Goal: Task Accomplishment & Management: Manage account settings

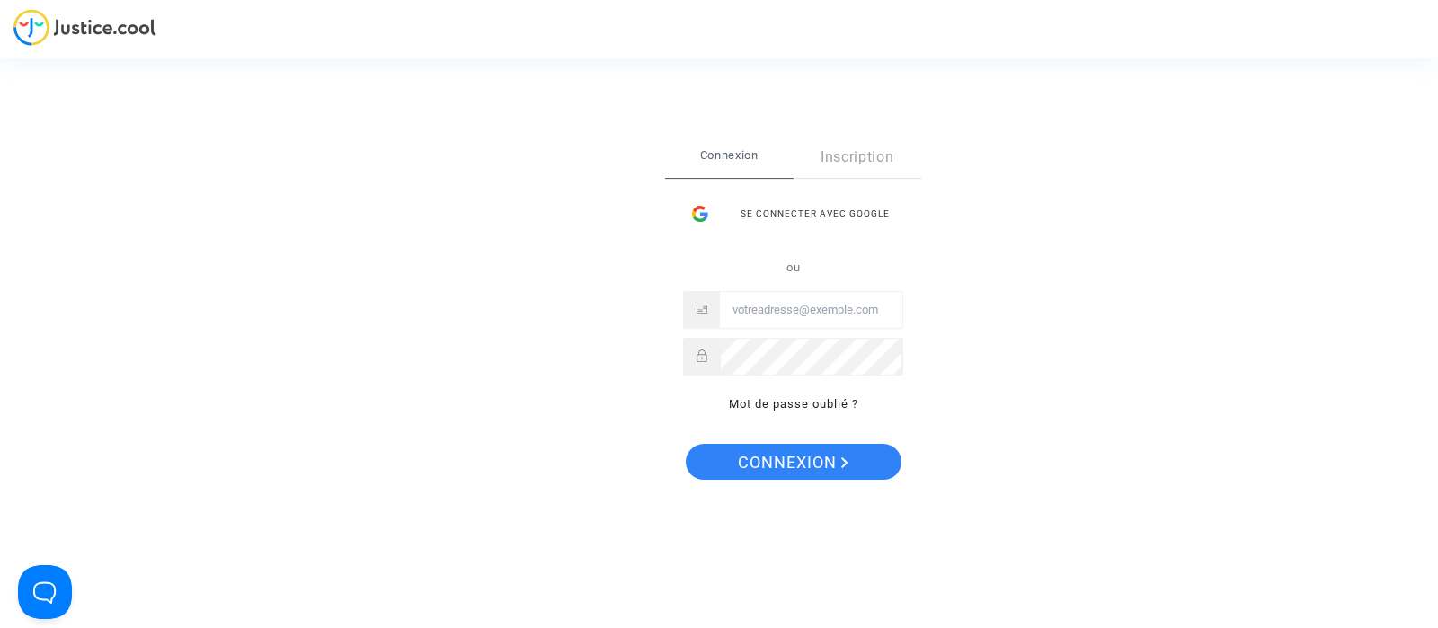
click at [803, 312] on input "Email" at bounding box center [811, 310] width 182 height 36
type input "[EMAIL_ADDRESS][DOMAIN_NAME]"
click at [686, 444] on button "Connexion" at bounding box center [794, 462] width 216 height 36
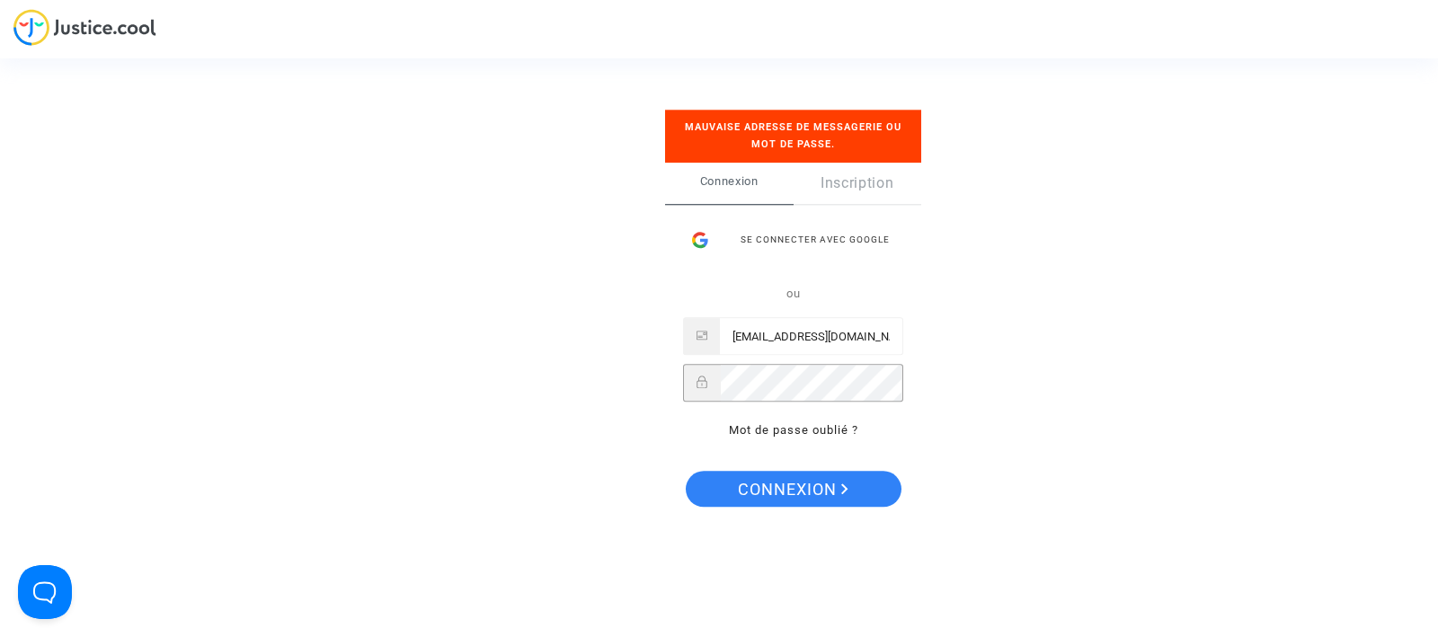
click at [686, 471] on button "Connexion" at bounding box center [794, 489] width 216 height 36
click at [749, 345] on input "[EMAIL_ADDRESS][DOMAIN_NAME]" at bounding box center [811, 337] width 182 height 36
drag, startPoint x: 741, startPoint y: 334, endPoint x: 883, endPoint y: 358, distance: 144.8
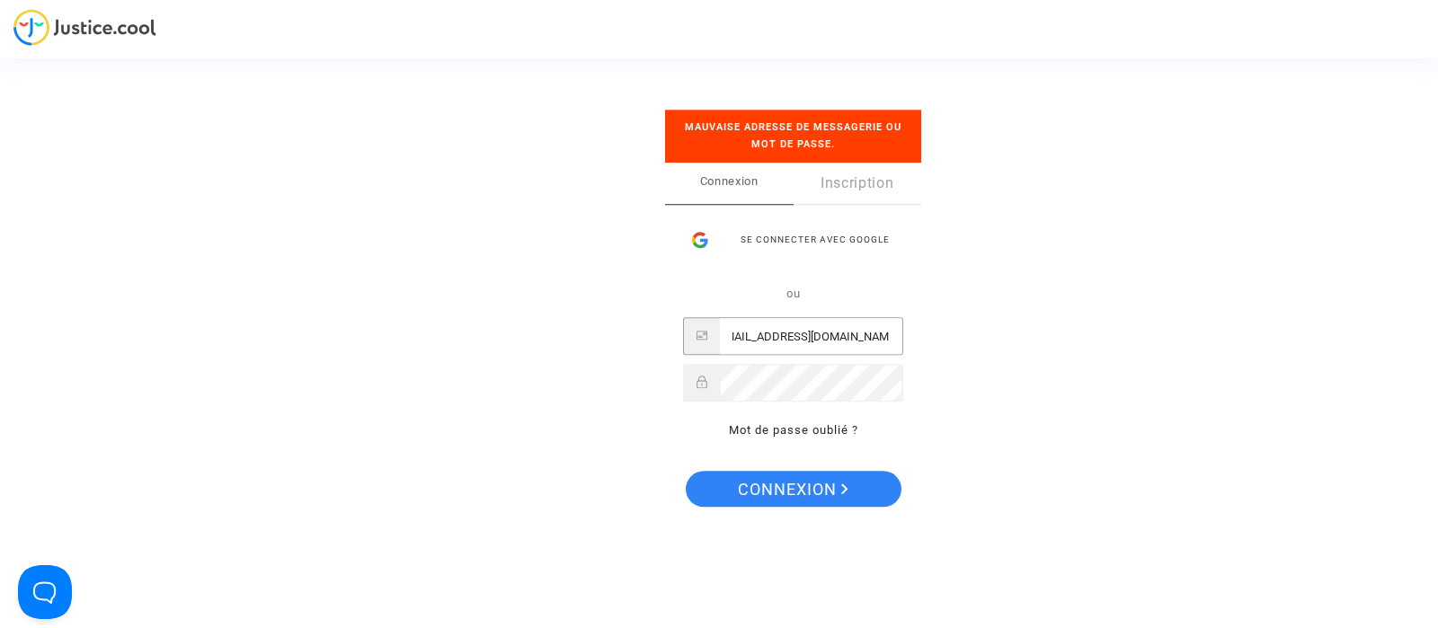
click at [903, 339] on div "Connexion Inscription Se connecter avec Google ou [EMAIL_ADDRESS][DOMAIN_NAME] …" at bounding box center [793, 311] width 256 height 297
click at [686, 471] on button "Connexion" at bounding box center [794, 489] width 216 height 36
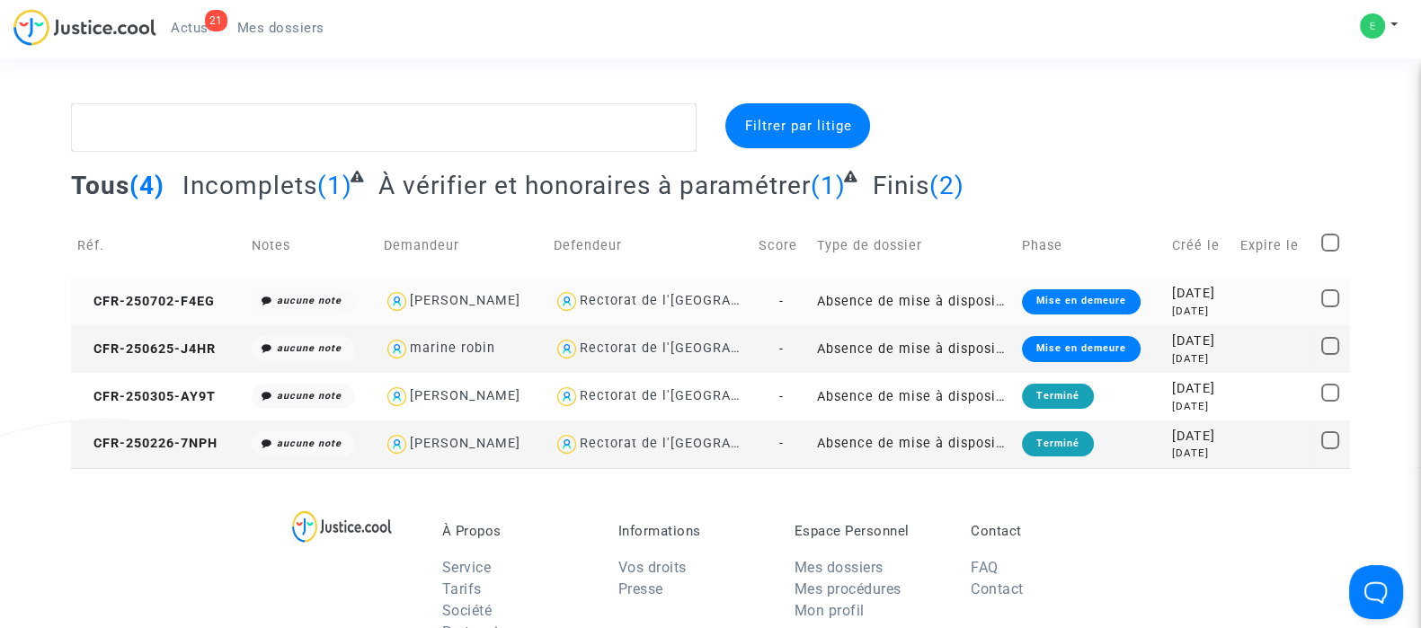
click at [935, 294] on td "Absence de mise à disposition d'AESH" at bounding box center [913, 302] width 205 height 48
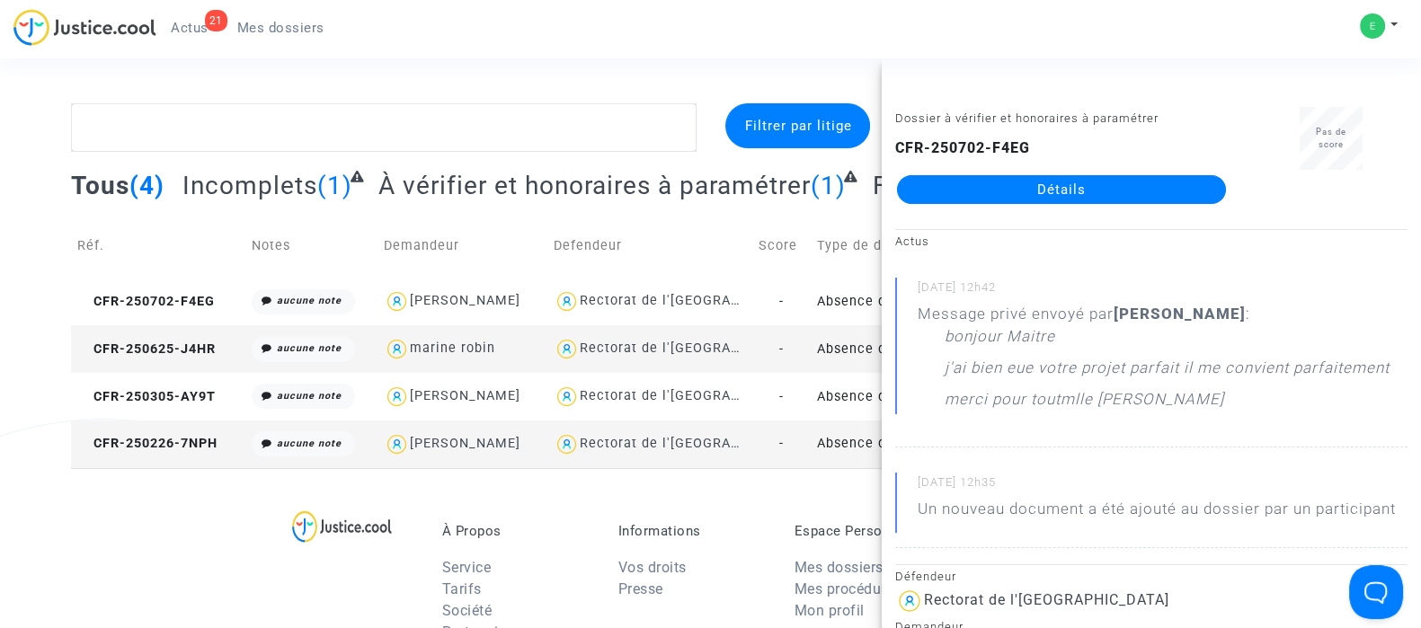
click at [1038, 192] on link "Détails" at bounding box center [1061, 189] width 329 height 29
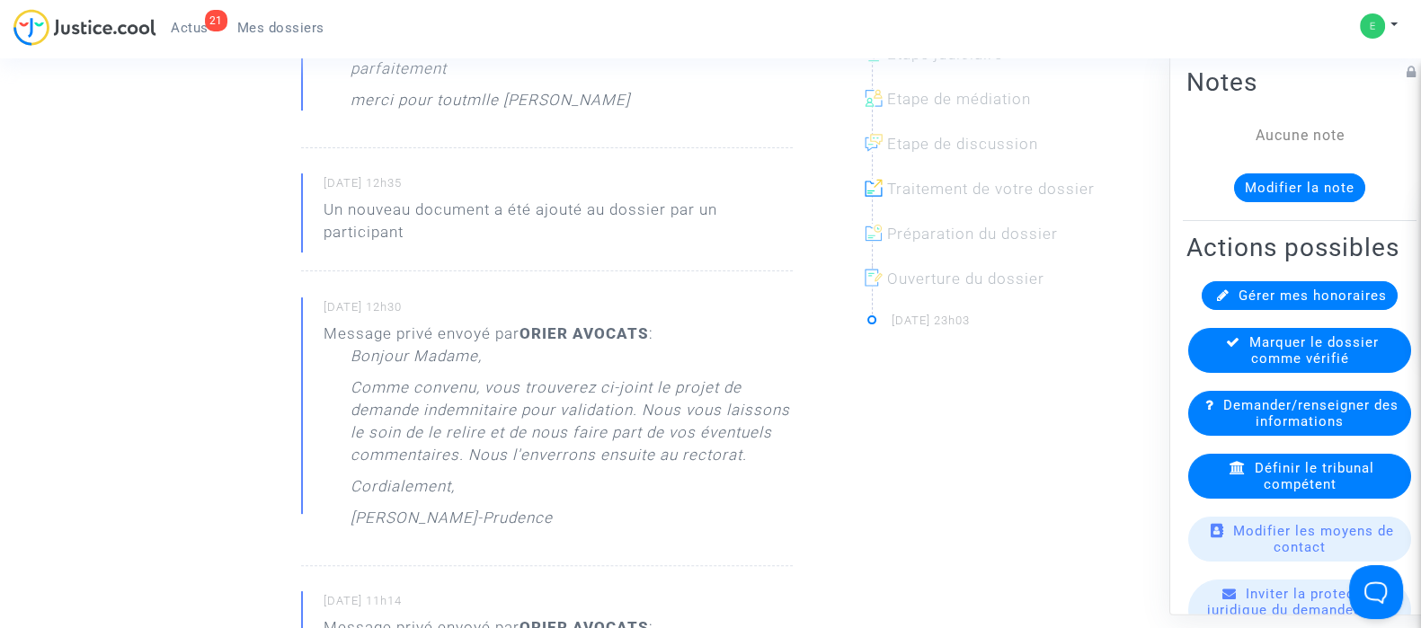
scroll to position [562, 0]
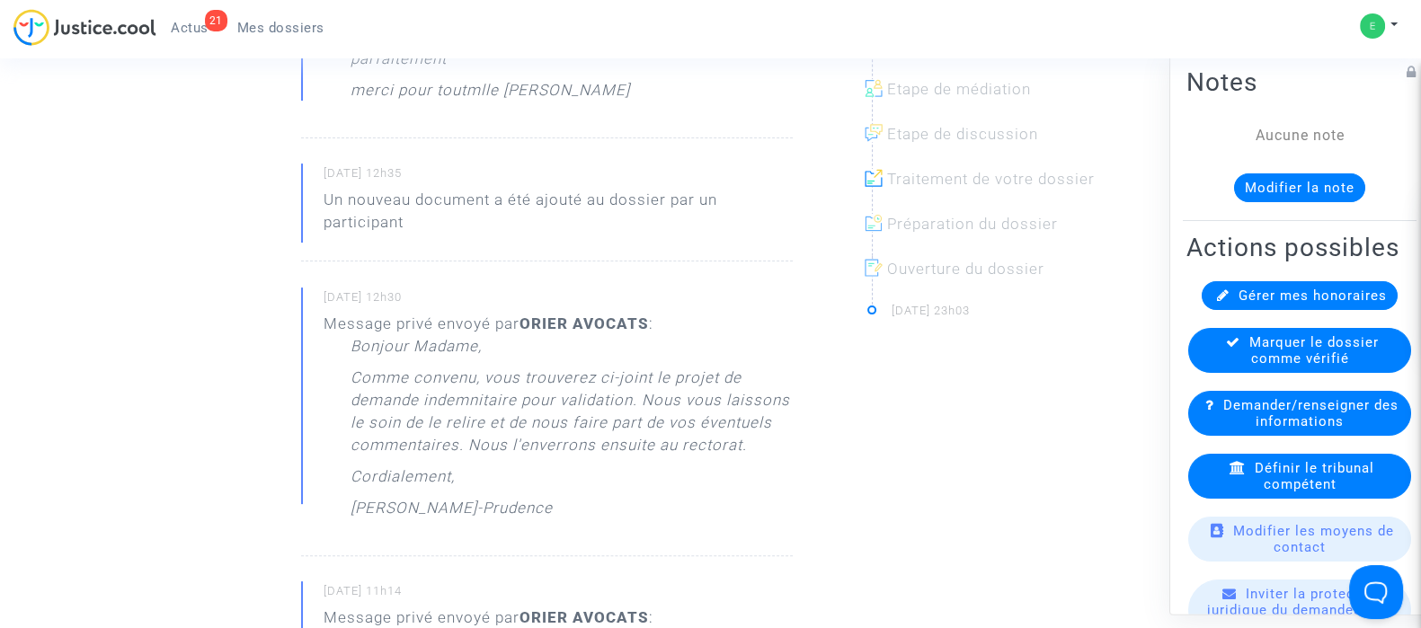
drag, startPoint x: 326, startPoint y: 321, endPoint x: 598, endPoint y: 499, distance: 324.6
click at [598, 499] on div "Message privé envoyé par [PERSON_NAME] AVOCATS : [PERSON_NAME] Madame, Comme co…" at bounding box center [558, 421] width 469 height 216
click at [598, 499] on div "Bonjour Madame, Comme convenu, vous trouverez ci-joint le projet de demande ind…" at bounding box center [572, 431] width 442 height 193
click at [544, 395] on p "Comme convenu, vous trouverez ci-joint le projet de demande indemnitaire pour v…" at bounding box center [572, 416] width 442 height 99
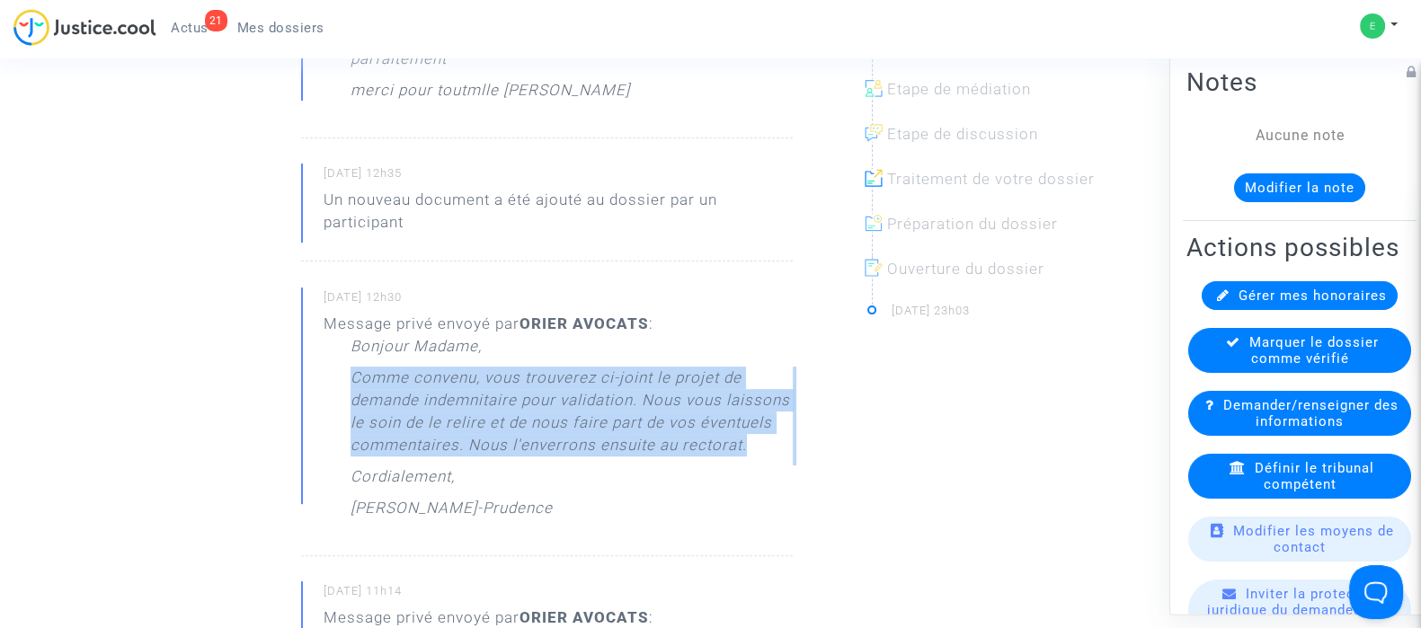
drag, startPoint x: 544, startPoint y: 395, endPoint x: 522, endPoint y: 411, distance: 26.4
click at [544, 395] on p "Comme convenu, vous trouverez ci-joint le projet de demande indemnitaire pour v…" at bounding box center [572, 416] width 442 height 99
click at [519, 415] on p "Comme convenu, vous trouverez ci-joint le projet de demande indemnitaire pour v…" at bounding box center [572, 416] width 442 height 99
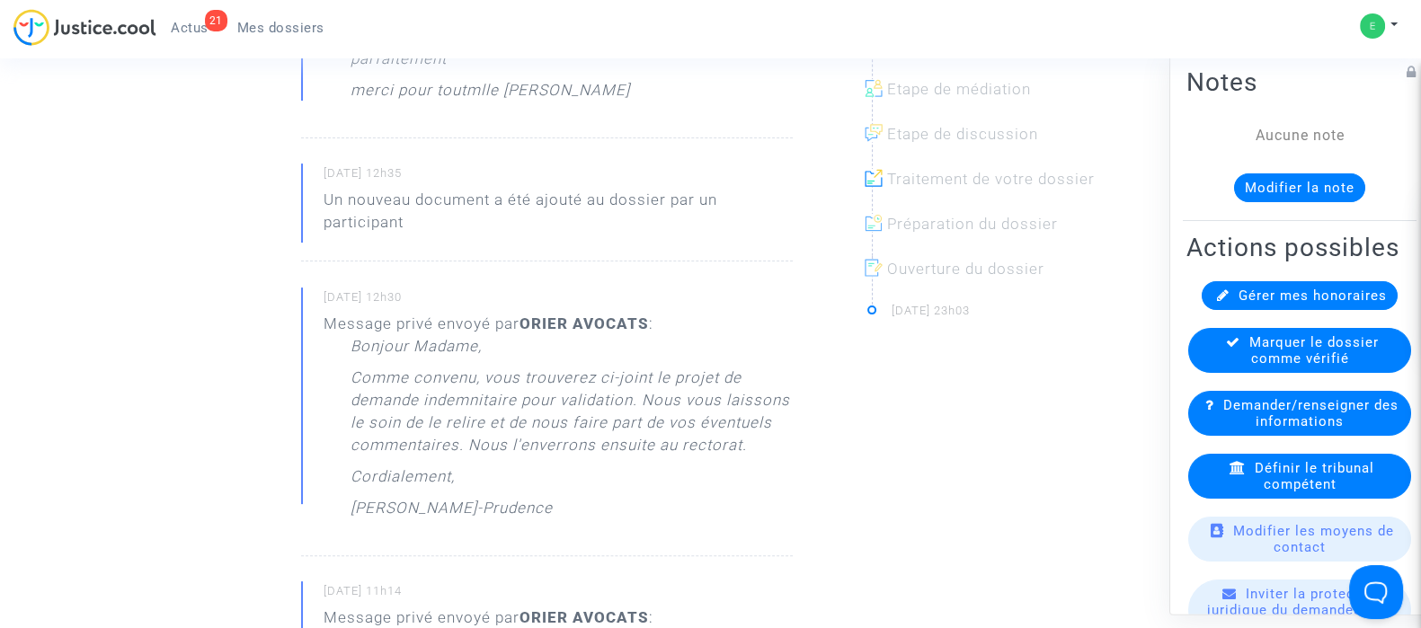
drag, startPoint x: 329, startPoint y: 321, endPoint x: 580, endPoint y: 513, distance: 316.0
click at [580, 513] on div "Message privé envoyé par [PERSON_NAME] AVOCATS : [PERSON_NAME] Madame, Comme co…" at bounding box center [558, 421] width 469 height 216
click at [580, 513] on div "Bonjour Madame, Comme convenu, vous trouverez ci-joint le projet de demande ind…" at bounding box center [572, 431] width 442 height 193
click at [462, 433] on p "Comme convenu, vous trouverez ci-joint le projet de demande indemnitaire pour v…" at bounding box center [572, 416] width 442 height 99
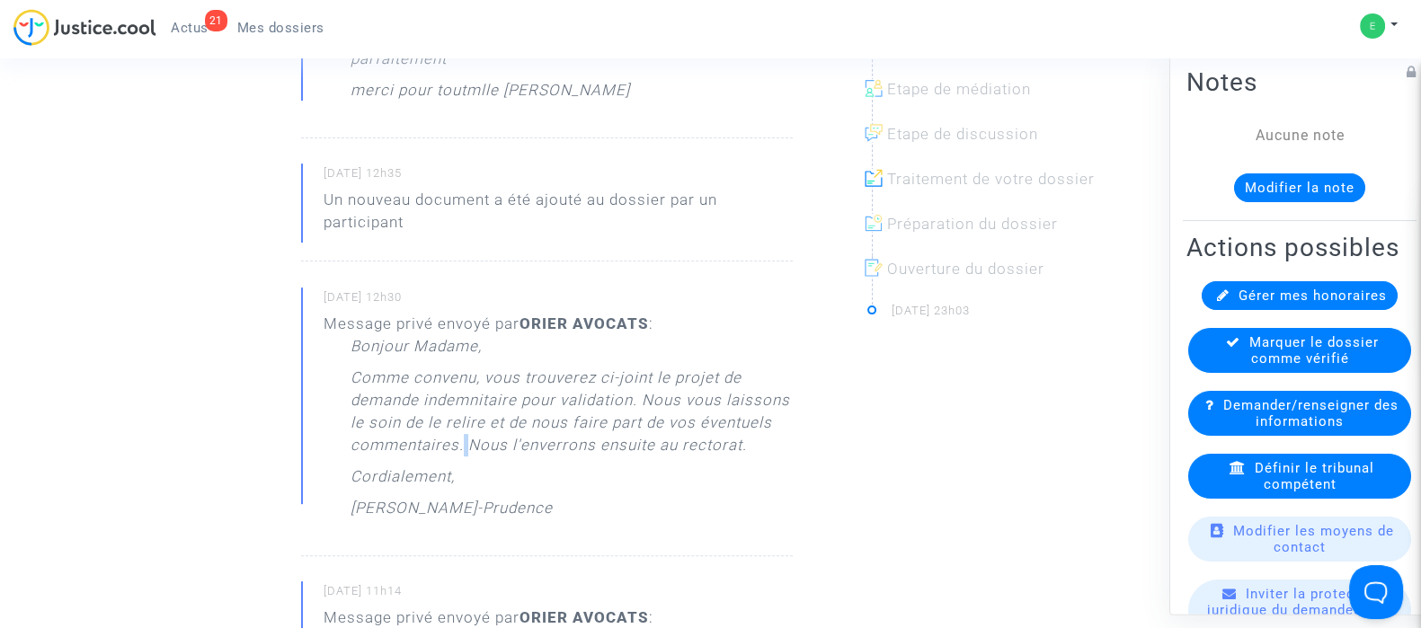
drag, startPoint x: 462, startPoint y: 433, endPoint x: 445, endPoint y: 442, distance: 19.3
click at [461, 433] on p "Comme convenu, vous trouverez ci-joint le projet de demande indemnitaire pour v…" at bounding box center [572, 416] width 442 height 99
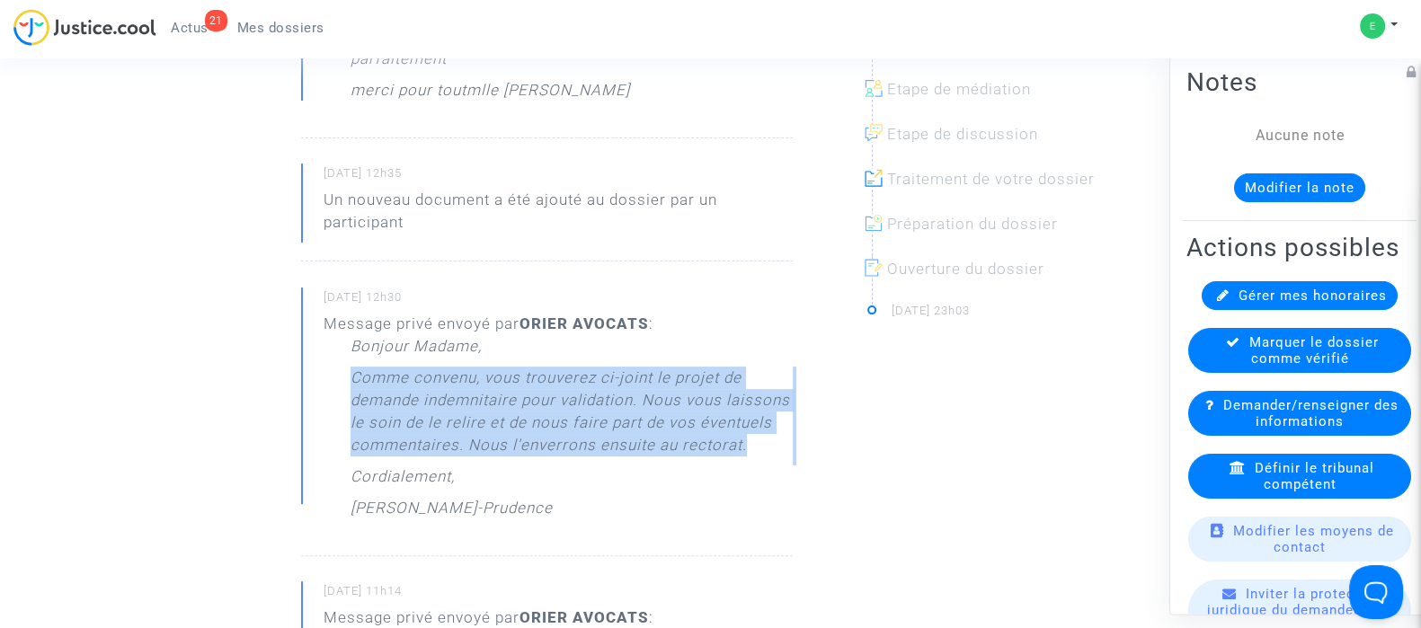
click at [445, 442] on p "Comme convenu, vous trouverez ci-joint le projet de demande indemnitaire pour v…" at bounding box center [572, 416] width 442 height 99
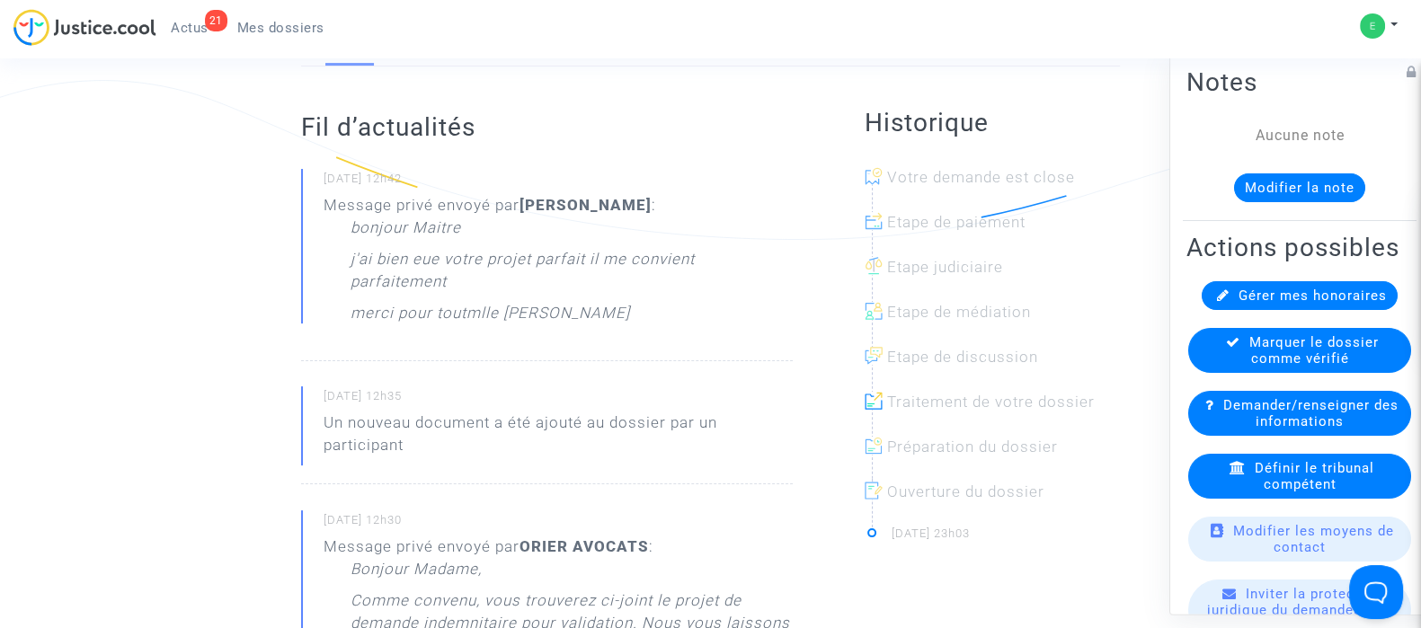
scroll to position [337, 0]
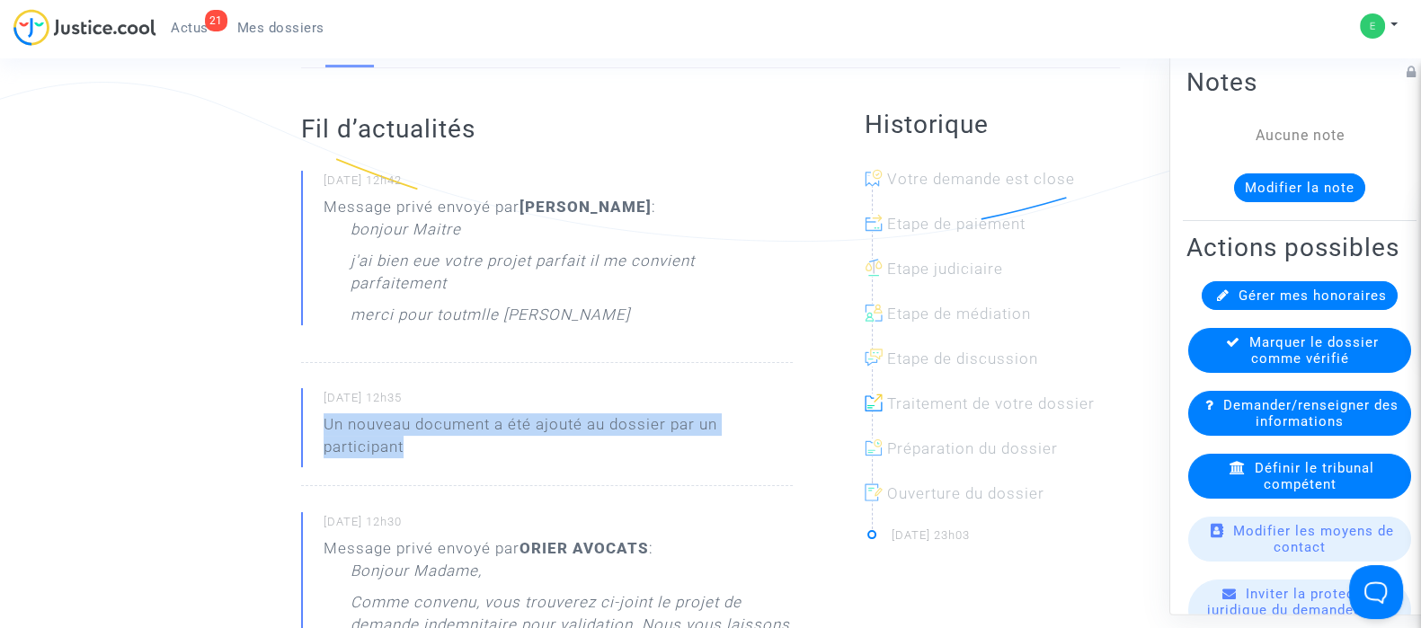
drag, startPoint x: 322, startPoint y: 420, endPoint x: 461, endPoint y: 448, distance: 142.2
click at [461, 448] on div "[DATE] 12h35 Un nouveau document a été ajouté au dossier par un participant" at bounding box center [547, 437] width 492 height 98
click at [461, 448] on p "Un nouveau document a été ajouté au dossier par un participant" at bounding box center [558, 440] width 469 height 54
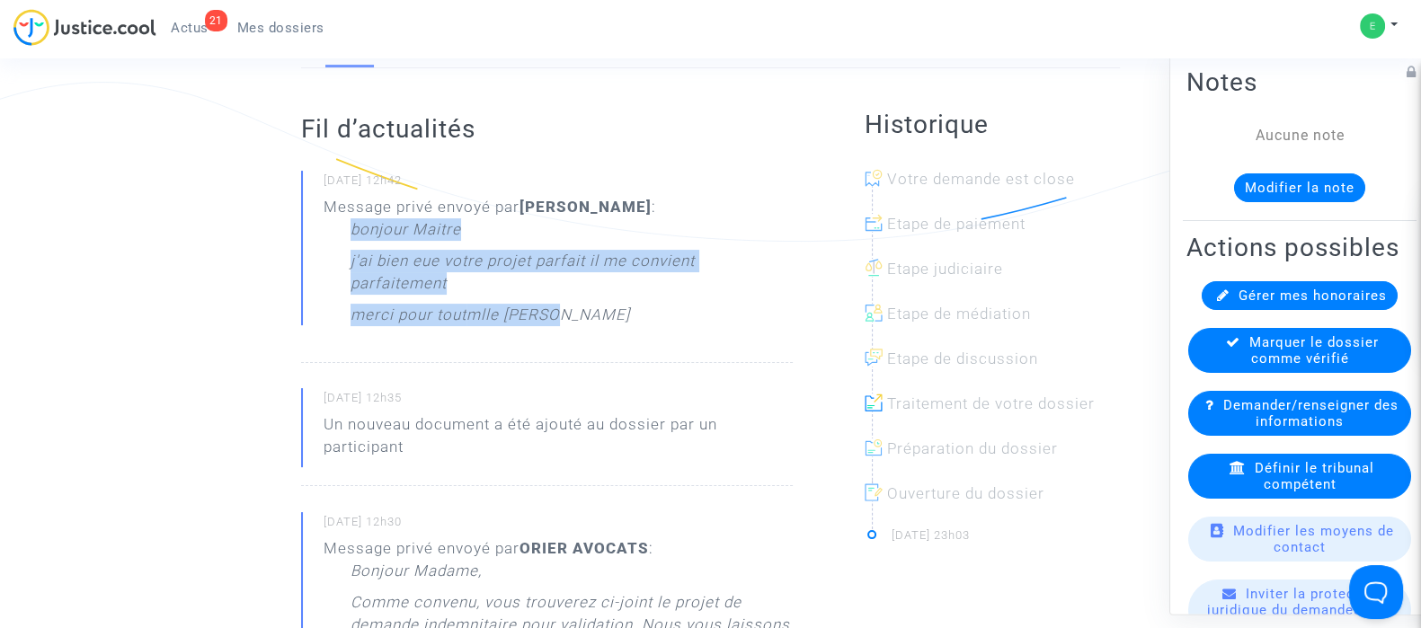
drag, startPoint x: 564, startPoint y: 324, endPoint x: 351, endPoint y: 232, distance: 231.4
click at [351, 232] on div "bonjour Maitre j'ai bien eue votre projet parfait il me convient parfaitement m…" at bounding box center [572, 276] width 442 height 117
click at [351, 232] on p "bonjour Maitre" at bounding box center [406, 233] width 111 height 31
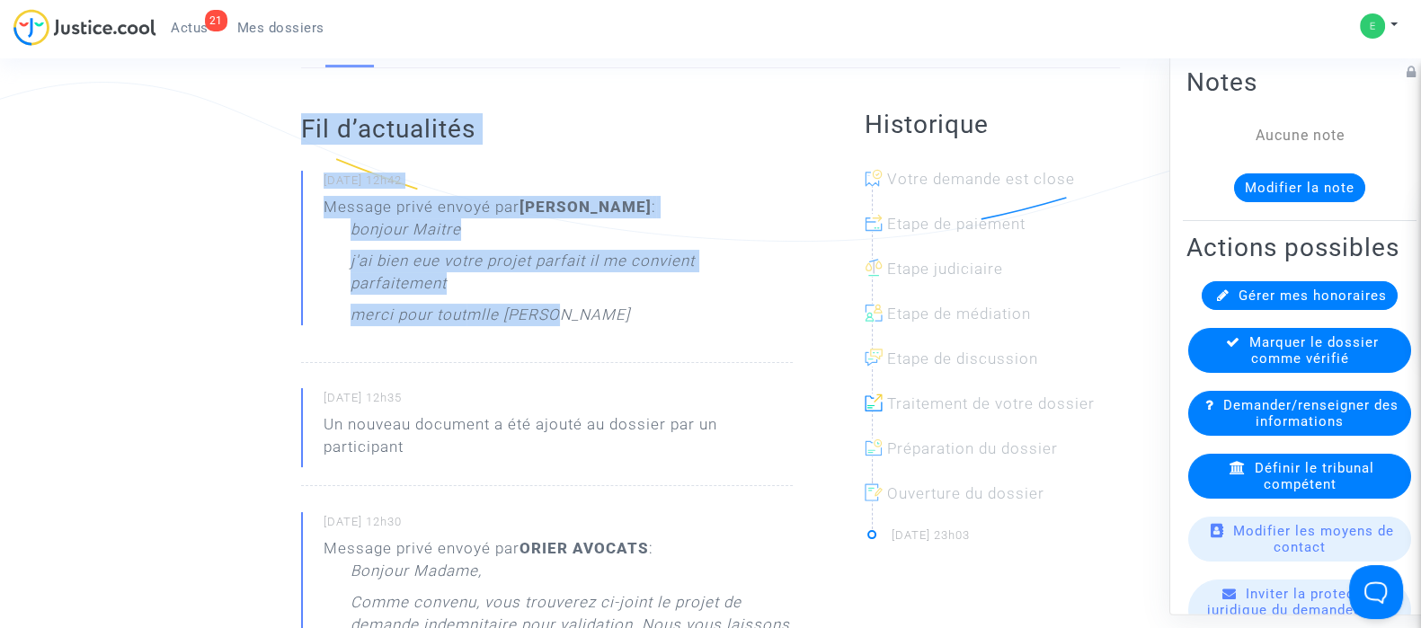
drag, startPoint x: 305, startPoint y: 125, endPoint x: 589, endPoint y: 348, distance: 361.0
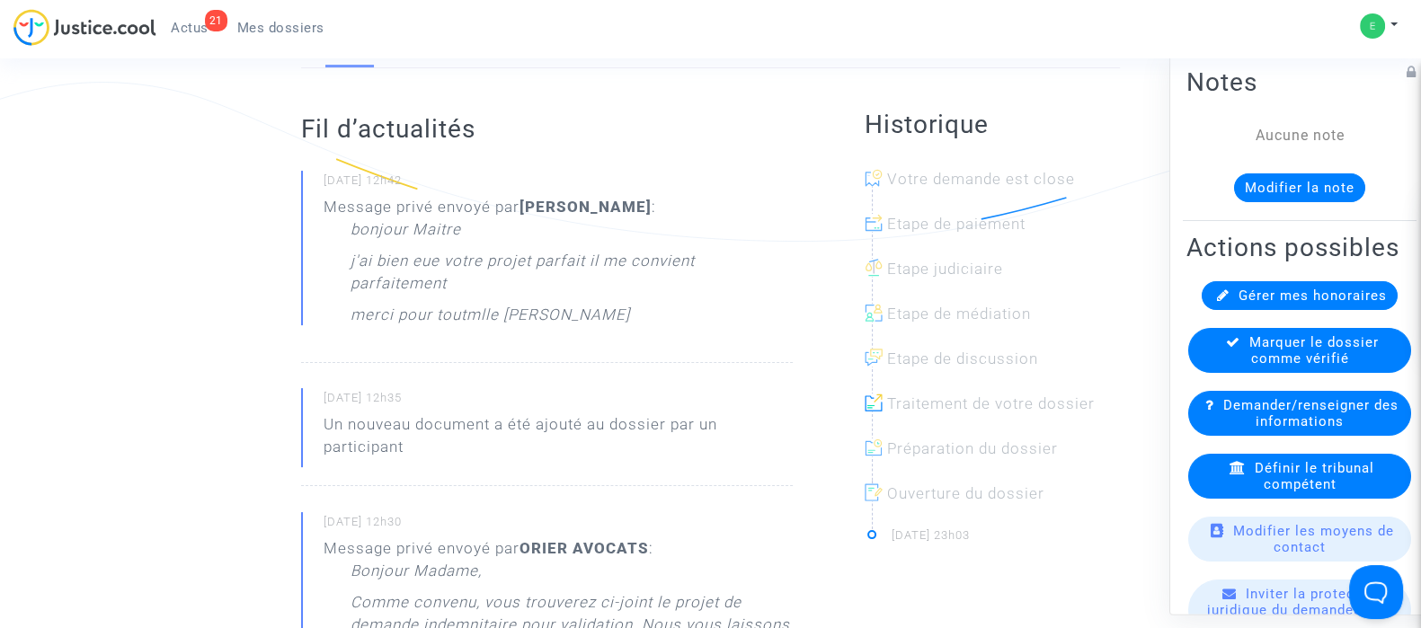
click at [589, 348] on div "[DATE] 12h42 Message privé envoyé par [PERSON_NAME] : bonjour Maitre j'ai bien …" at bounding box center [547, 267] width 492 height 192
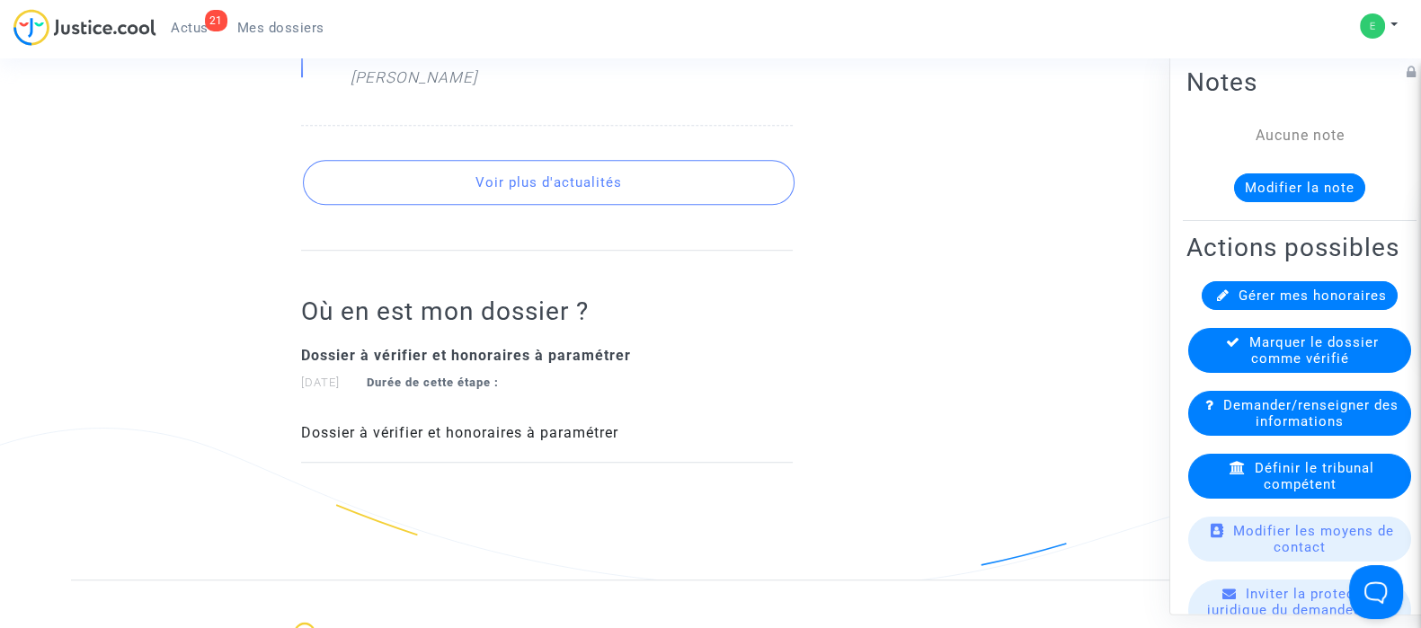
scroll to position [1348, 0]
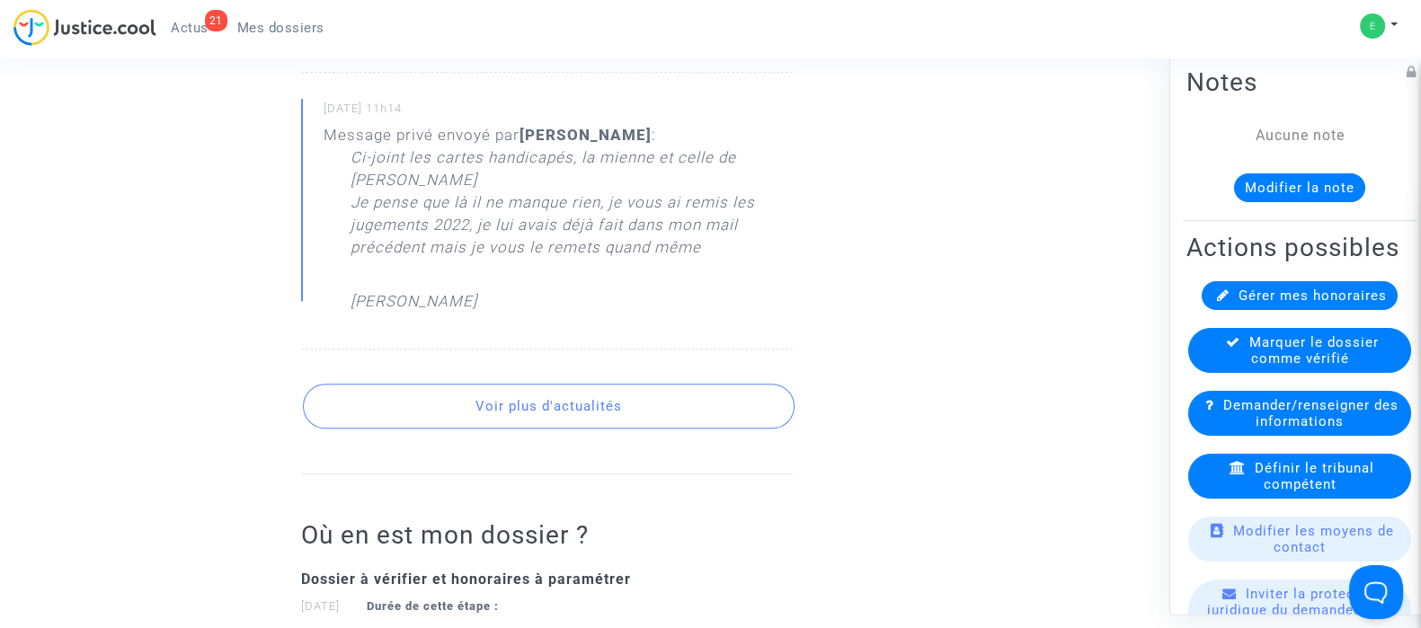
click at [526, 385] on button "Voir plus d'actualités" at bounding box center [549, 406] width 492 height 45
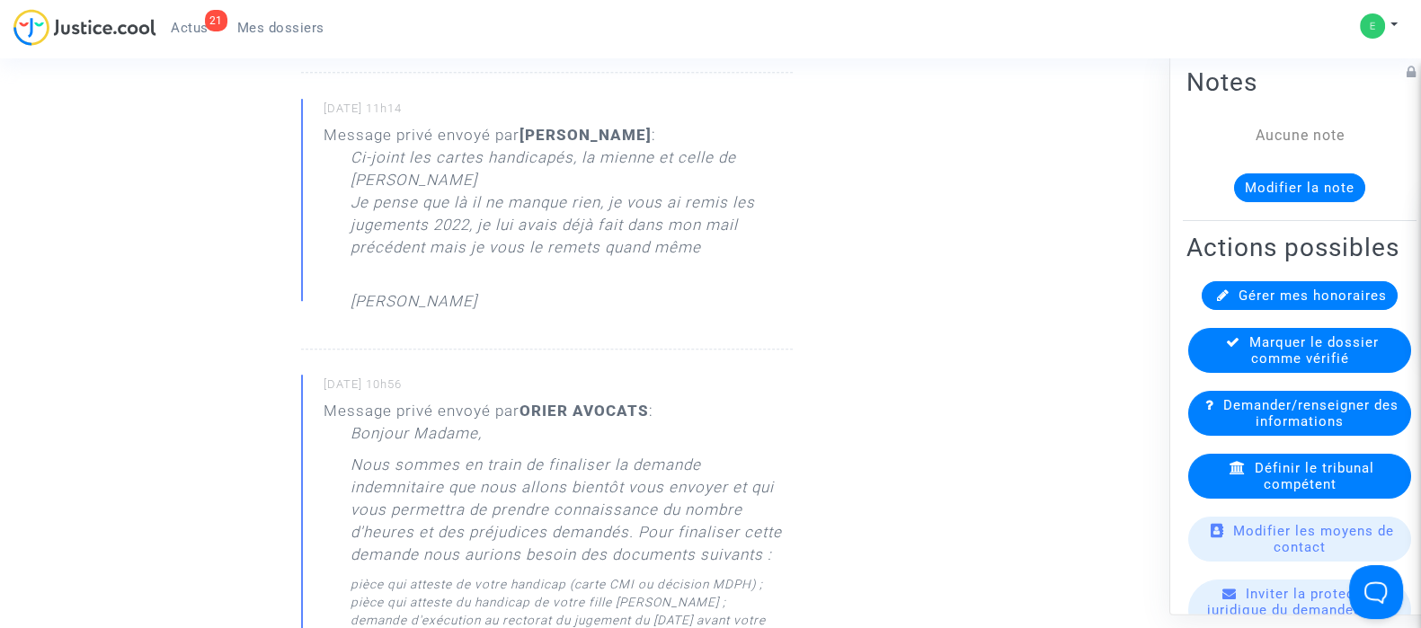
click at [527, 402] on b "ORIER AVOCATS" at bounding box center [583, 411] width 129 height 18
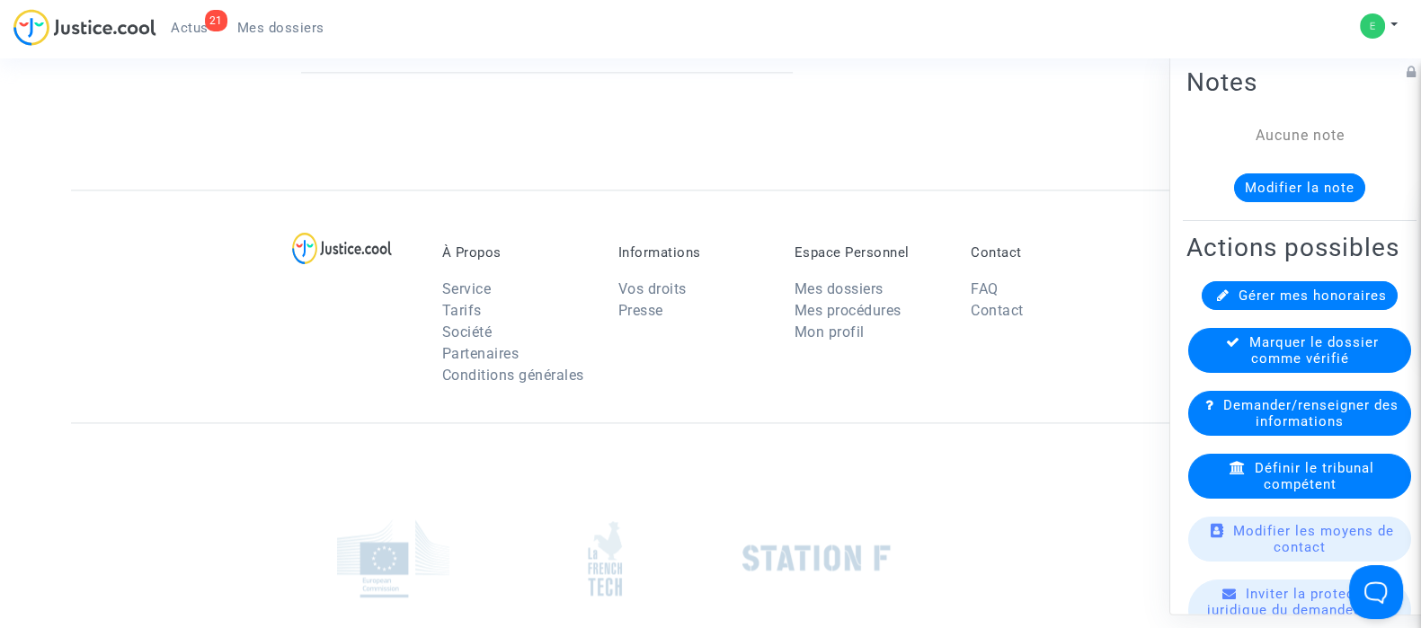
scroll to position [2584, 0]
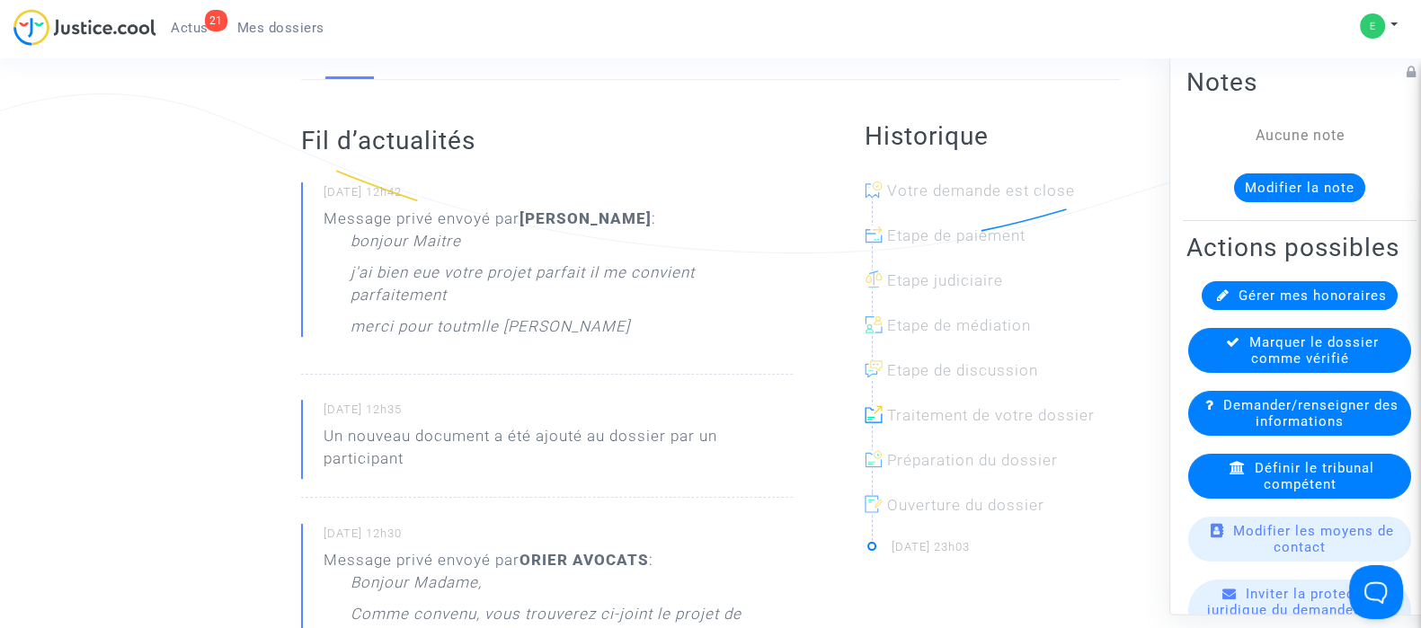
scroll to position [0, 0]
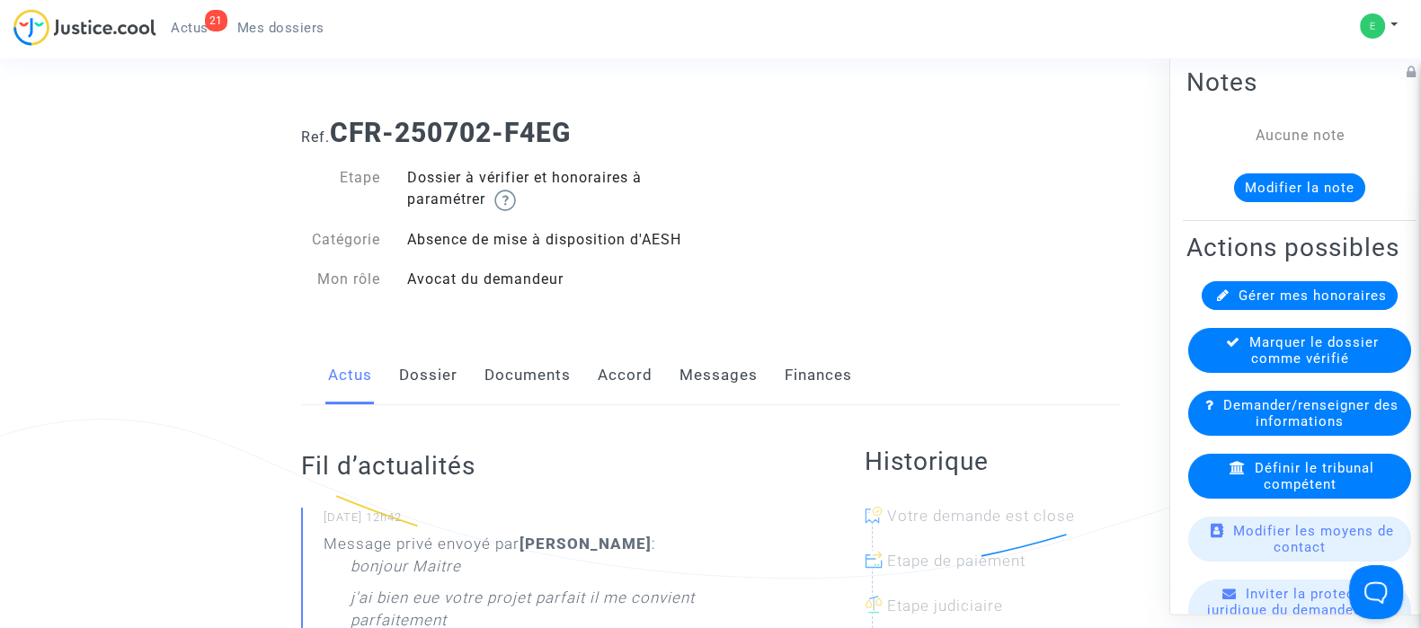
click at [190, 22] on span "Actus" at bounding box center [190, 28] width 38 height 16
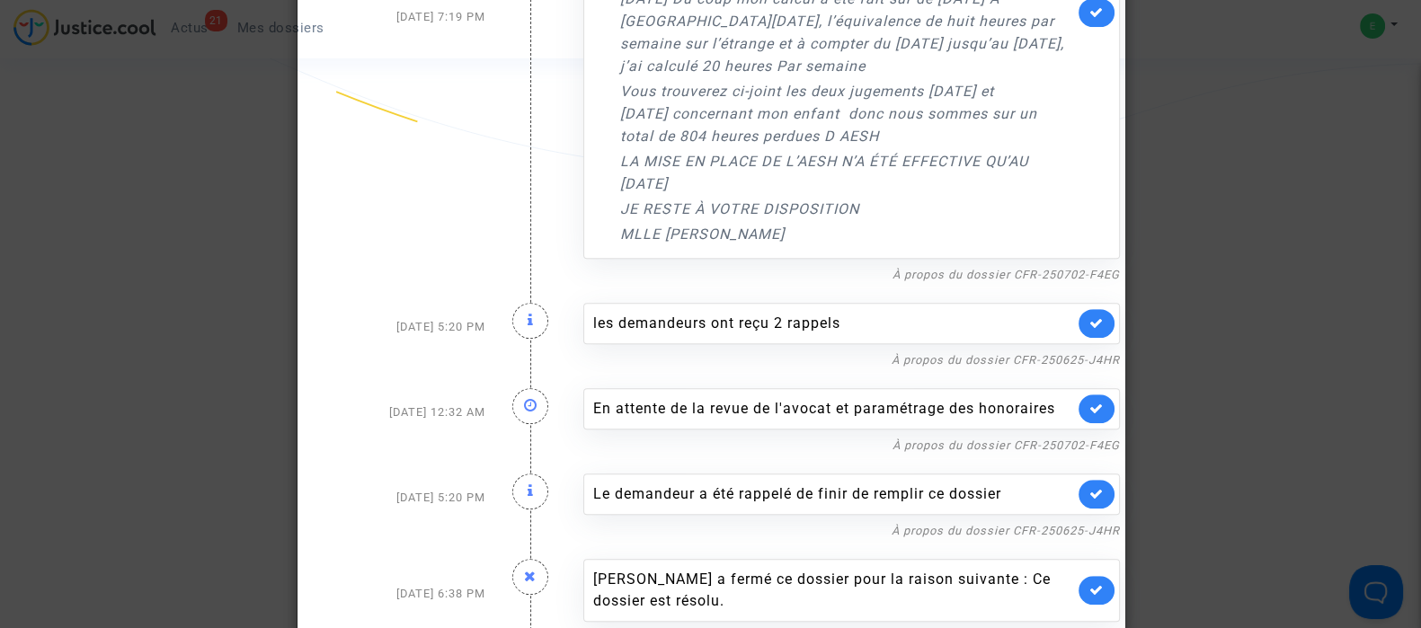
scroll to position [1572, 0]
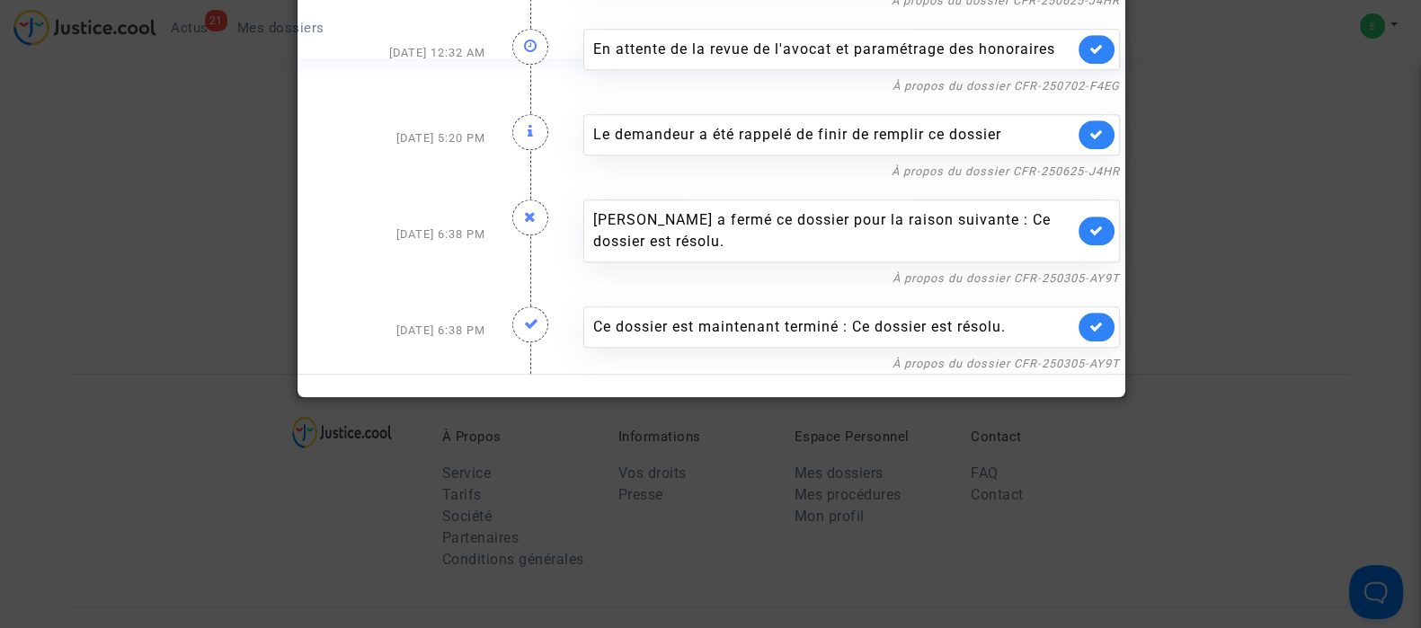
click at [1214, 319] on div at bounding box center [710, 314] width 1421 height 628
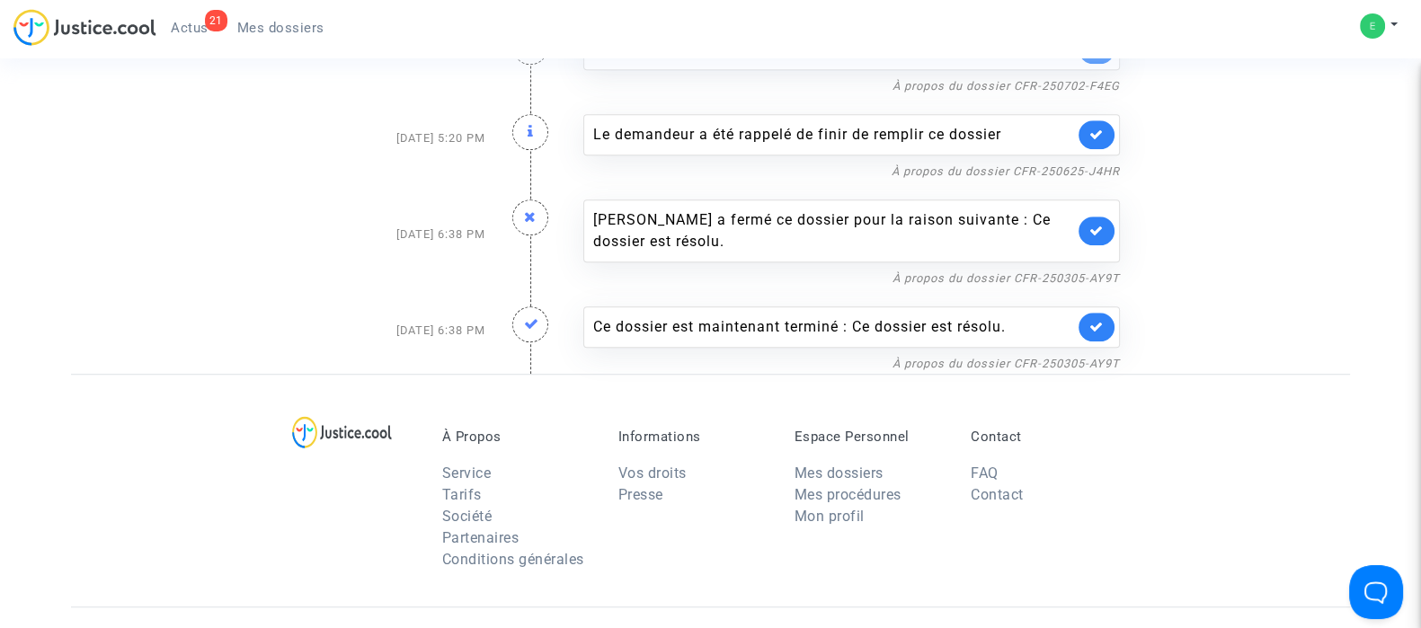
click at [190, 24] on span "Actus" at bounding box center [190, 28] width 38 height 16
click at [301, 26] on span "Mes dossiers" at bounding box center [280, 28] width 87 height 16
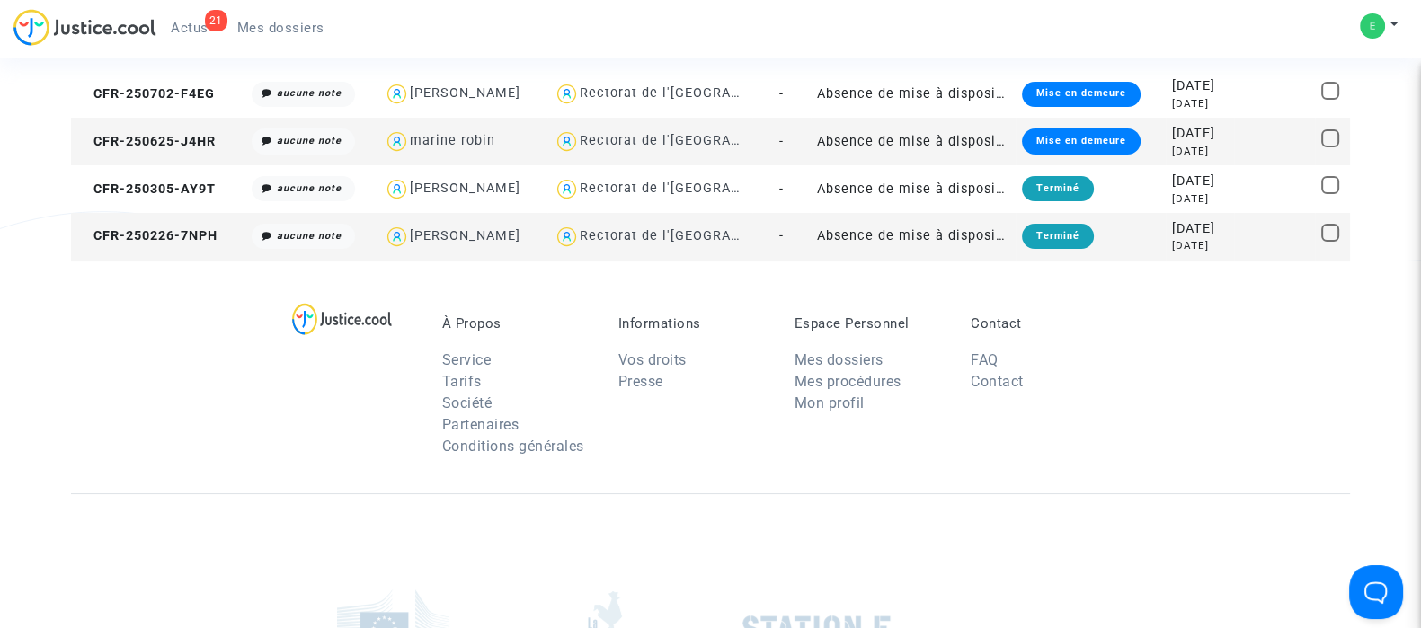
scroll to position [506, 0]
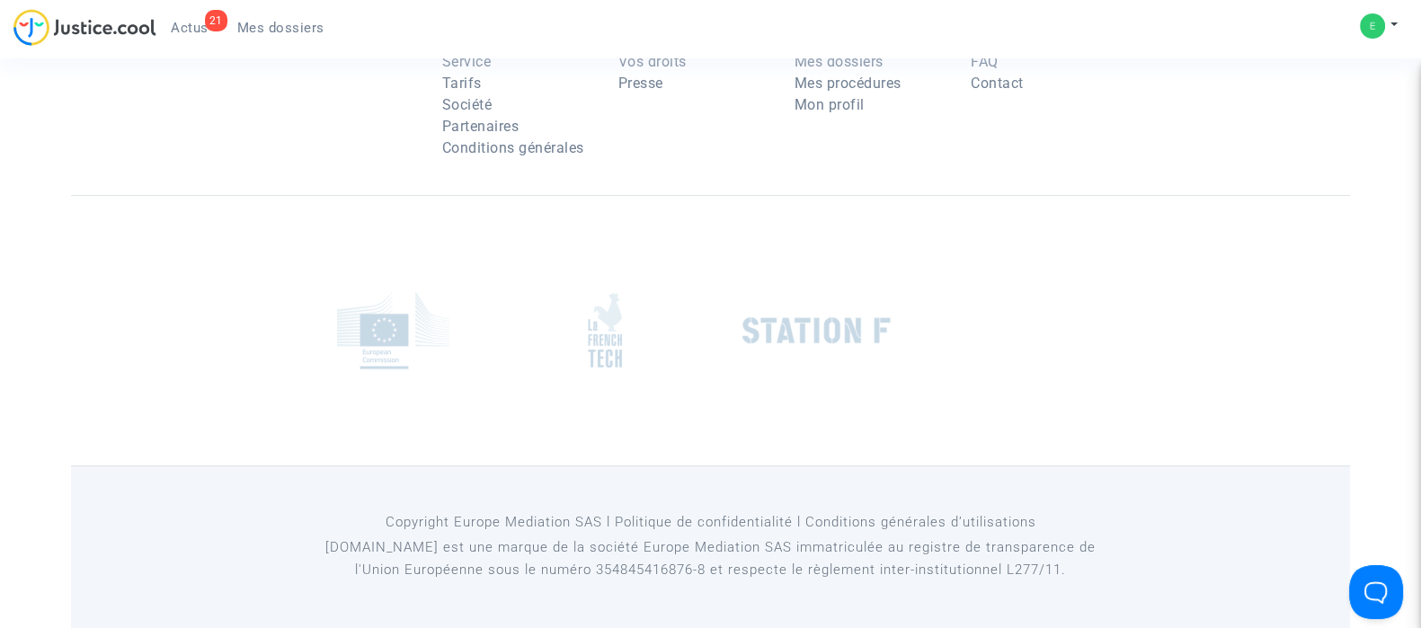
click at [271, 21] on span "Mes dossiers" at bounding box center [280, 28] width 87 height 16
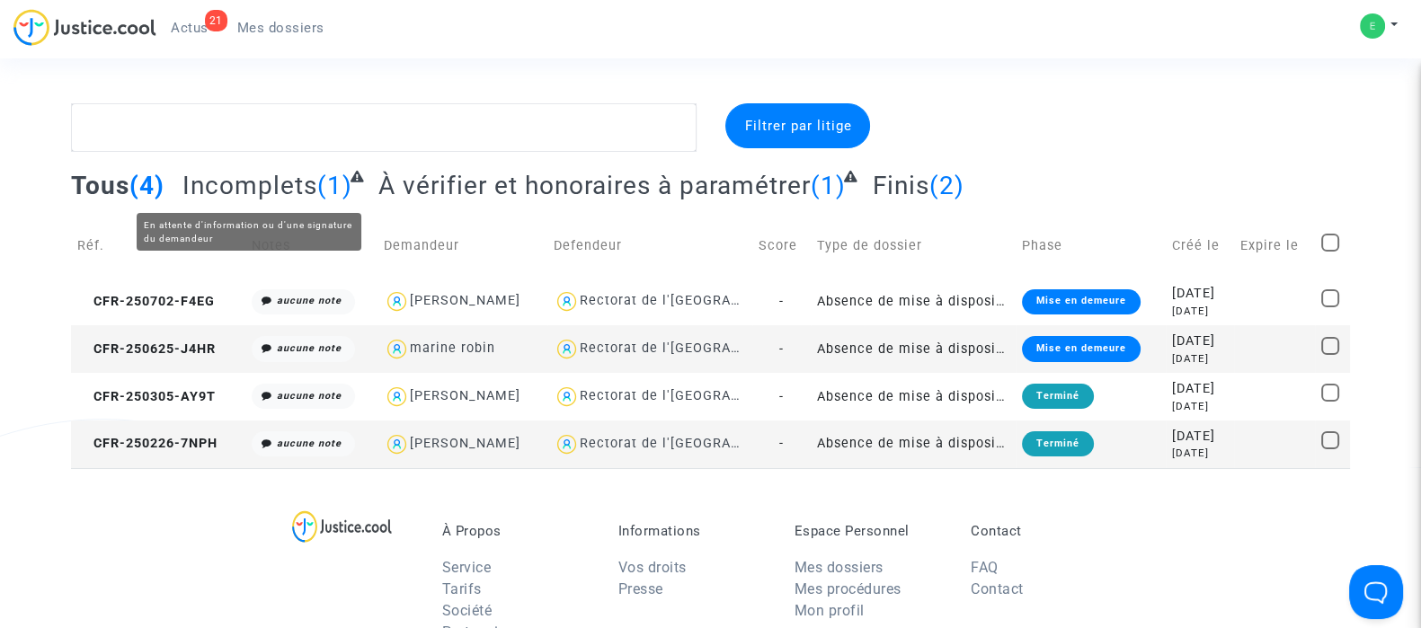
drag, startPoint x: 247, startPoint y: 186, endPoint x: 228, endPoint y: 187, distance: 18.9
click at [248, 186] on span "Incomplets" at bounding box center [249, 186] width 135 height 30
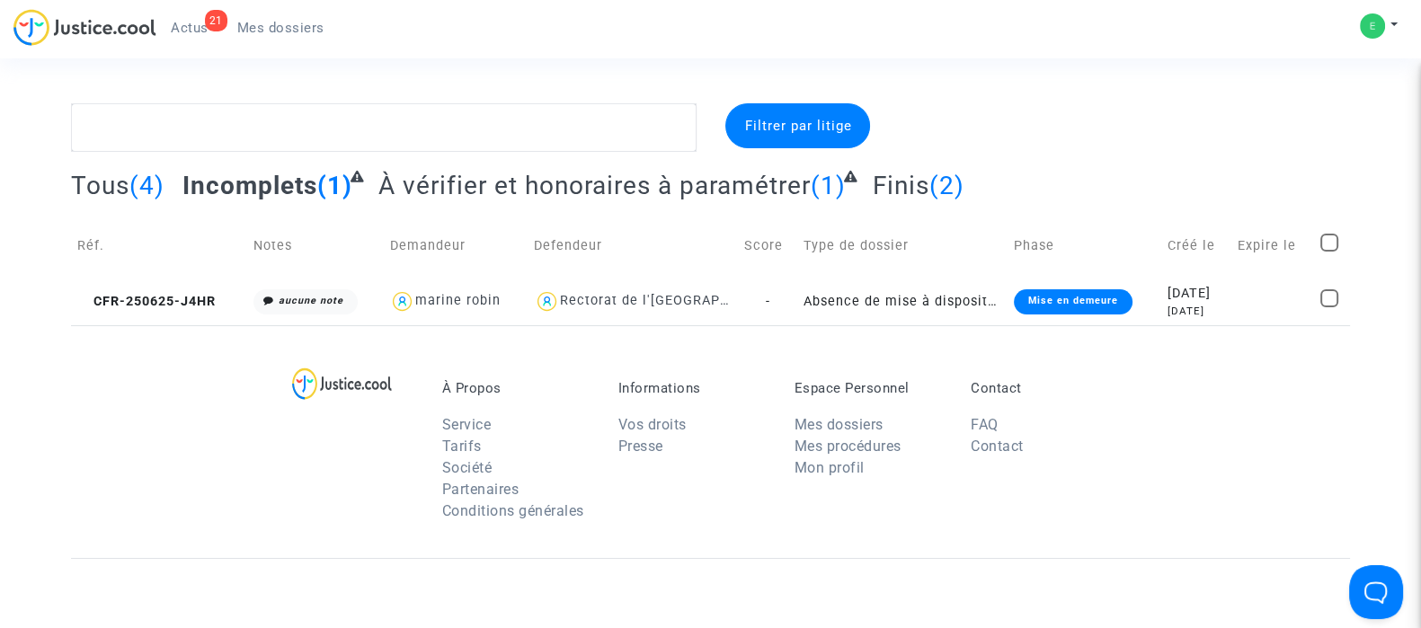
click at [100, 182] on span "Tous" at bounding box center [100, 186] width 58 height 30
